Goal: Information Seeking & Learning: Learn about a topic

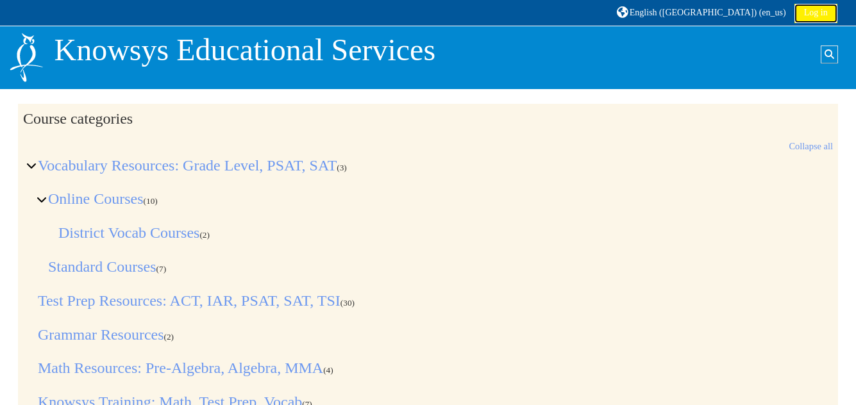
click at [811, 12] on link "Log in" at bounding box center [815, 13] width 43 height 19
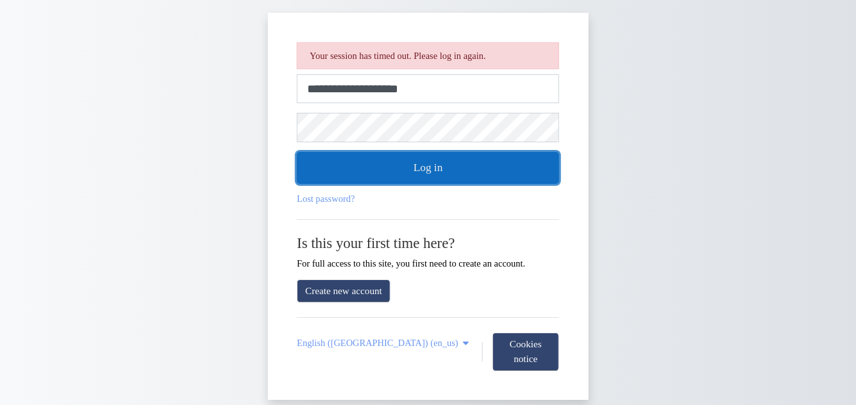
click at [438, 173] on button "Log in" at bounding box center [428, 168] width 262 height 32
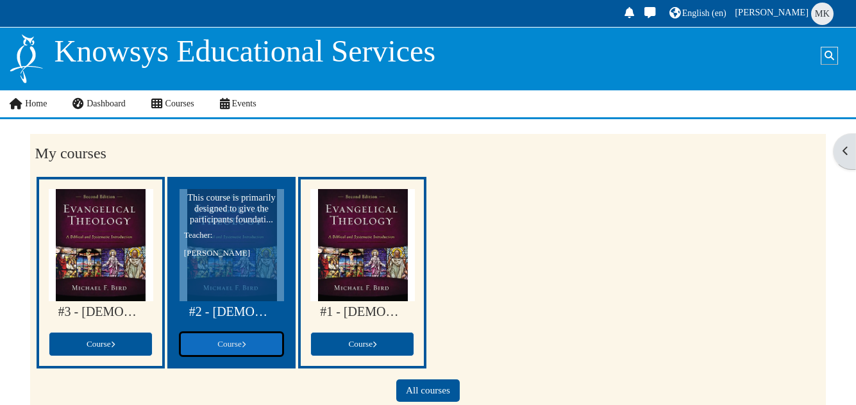
click at [238, 340] on span "Course" at bounding box center [231, 344] width 28 height 10
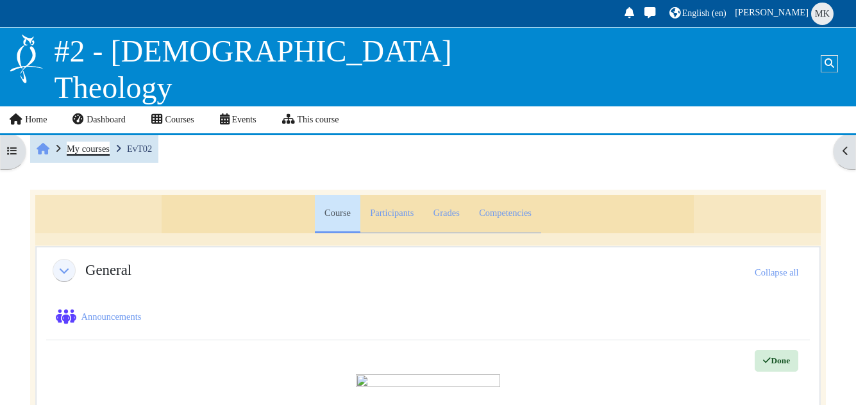
click at [81, 149] on span "My courses" at bounding box center [88, 149] width 43 height 10
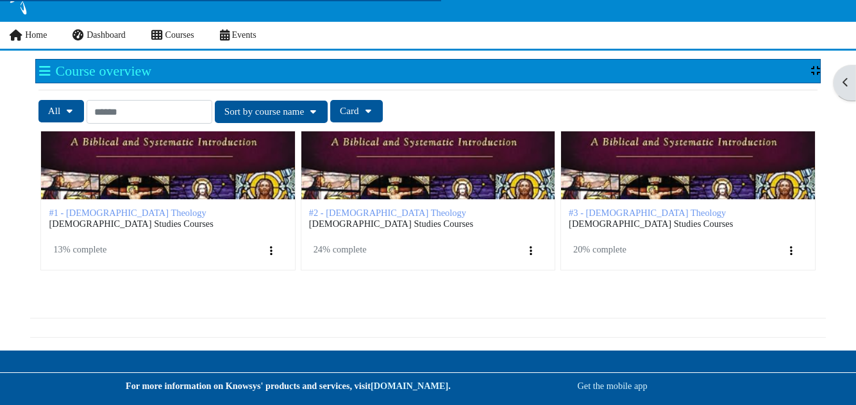
scroll to position [69, 0]
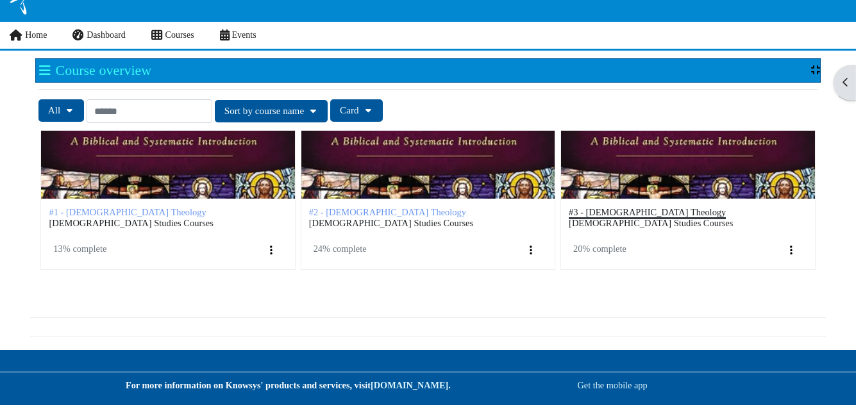
click at [600, 210] on span "#3 - [DEMOGRAPHIC_DATA] Theology" at bounding box center [647, 212] width 157 height 10
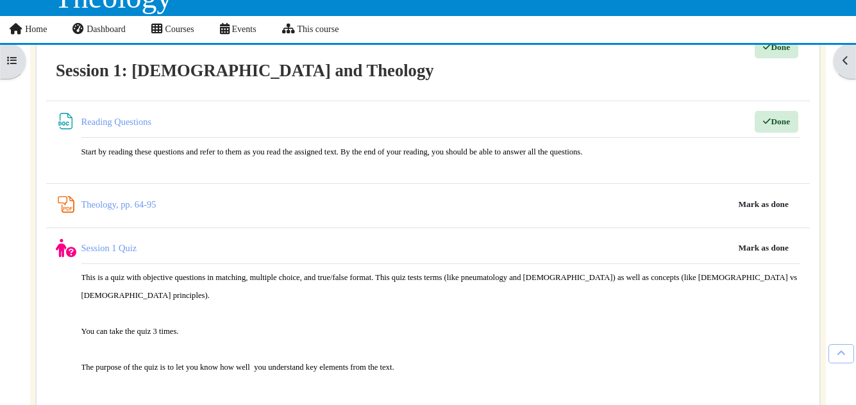
scroll to position [1392, 0]
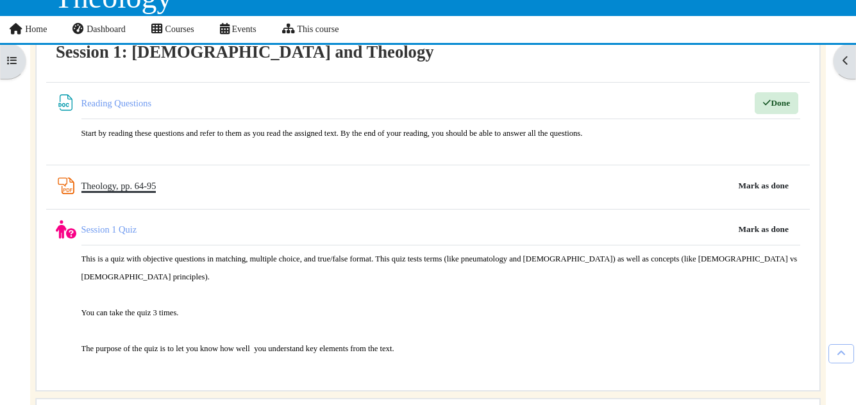
click at [121, 181] on link "Theology, pp. 64-95 PDF Annotation" at bounding box center [118, 186] width 75 height 10
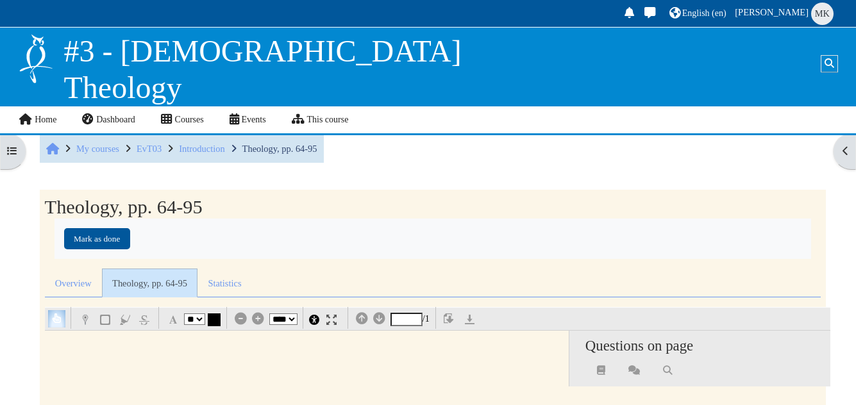
select select "**"
select select "*"
